Goal: Transaction & Acquisition: Subscribe to service/newsletter

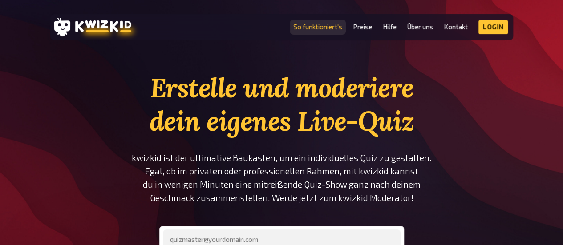
click at [316, 26] on link "So funktioniert's" at bounding box center [317, 27] width 49 height 8
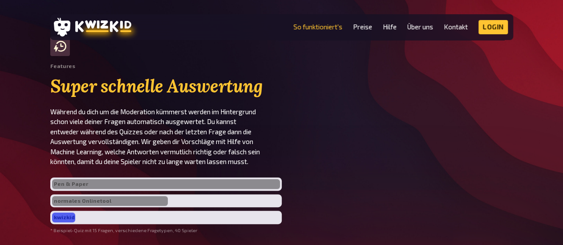
scroll to position [1690, 0]
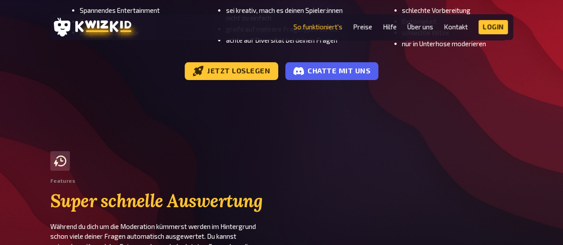
click at [368, 32] on li "Preise" at bounding box center [362, 27] width 19 height 14
click at [366, 27] on link "Preise" at bounding box center [362, 27] width 19 height 8
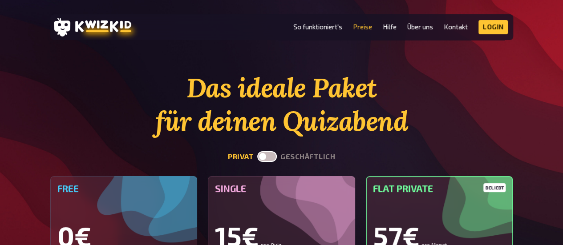
click at [272, 156] on label at bounding box center [267, 156] width 20 height 11
click at [257, 151] on input "checkbox" at bounding box center [257, 151] width 0 height 0
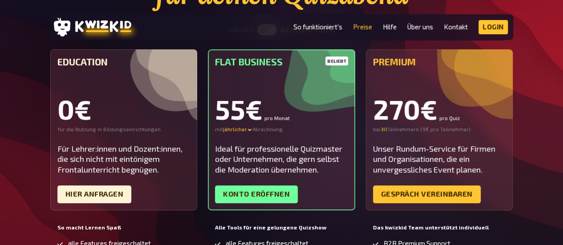
scroll to position [44, 0]
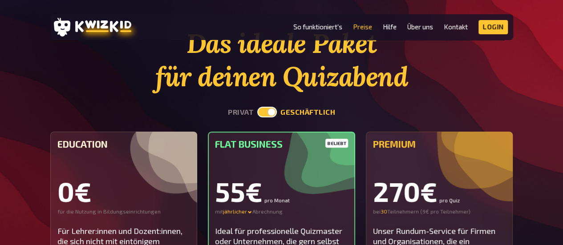
click at [271, 109] on label at bounding box center [267, 112] width 20 height 11
click at [257, 107] on input "checkbox" at bounding box center [257, 106] width 0 height 0
checkbox input "false"
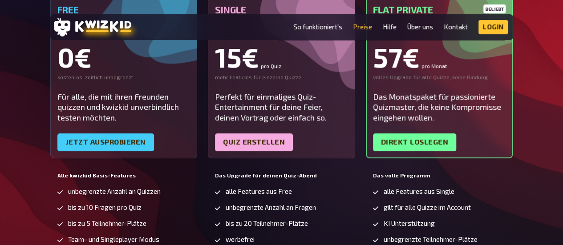
scroll to position [222, 0]
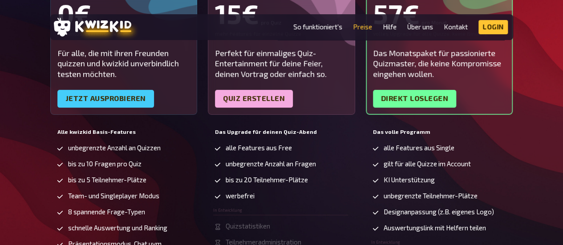
click at [121, 86] on div "Free 0€ kostenlos, zeitlich unbegrenzt Für alle, die mit ihren Freunden quizzen…" at bounding box center [123, 34] width 147 height 161
click at [123, 104] on link "Jetzt ausprobieren" at bounding box center [105, 99] width 97 height 18
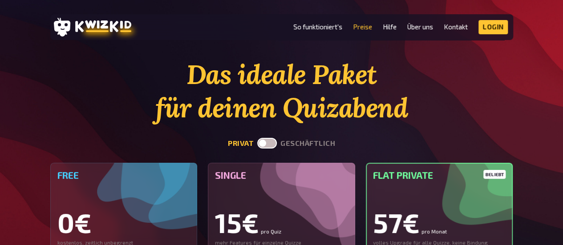
scroll to position [0, 0]
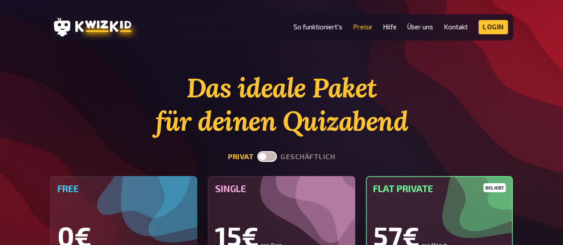
click at [327, 32] on li "So funktioniert's" at bounding box center [317, 27] width 49 height 14
click at [330, 27] on link "So funktioniert's" at bounding box center [317, 27] width 49 height 8
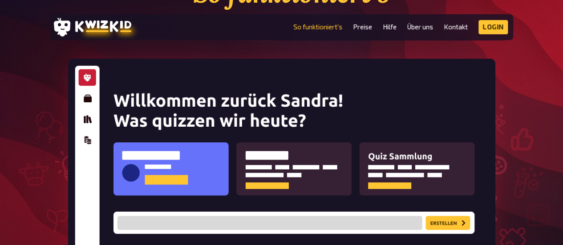
scroll to position [44, 0]
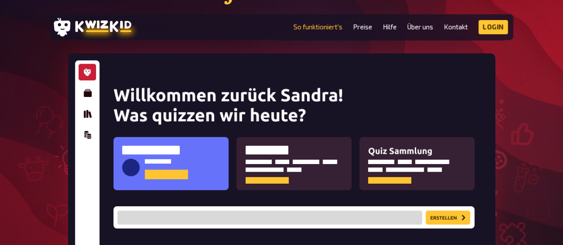
scroll to position [0, 0]
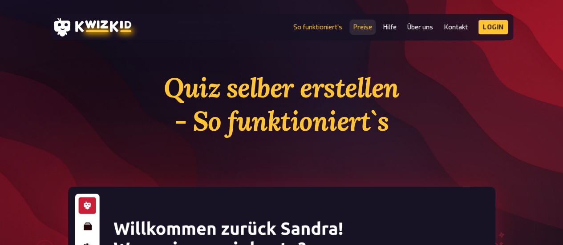
click at [359, 28] on link "Preise" at bounding box center [362, 27] width 19 height 8
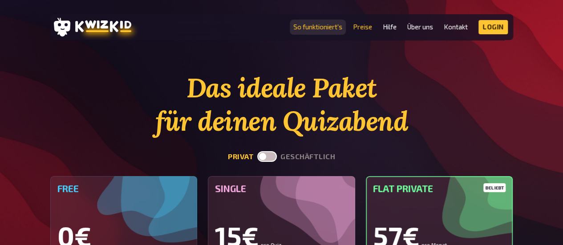
click at [320, 26] on link "So funktioniert's" at bounding box center [317, 27] width 49 height 8
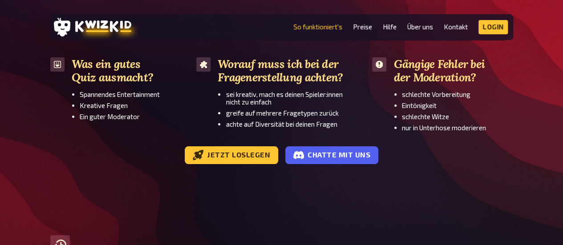
scroll to position [1498, 0]
